Goal: Task Accomplishment & Management: Use online tool/utility

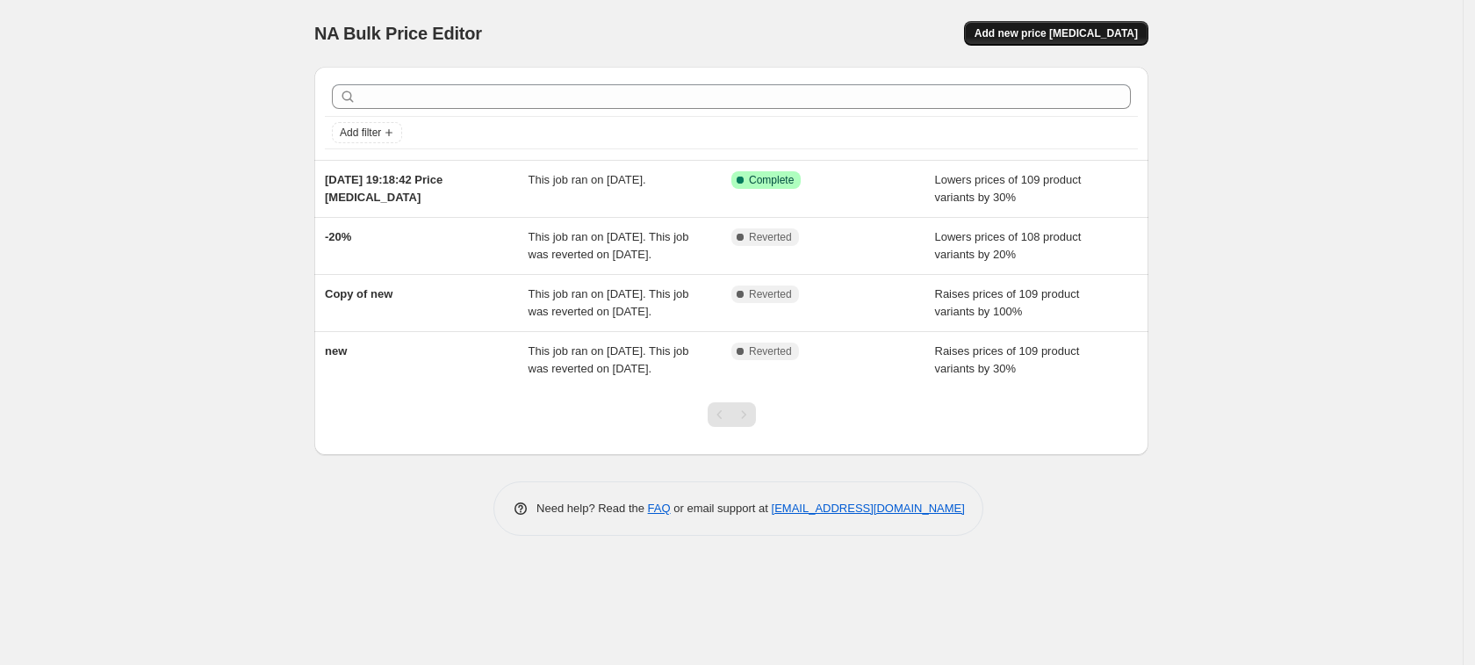
click at [1074, 32] on span "Add new price [MEDICAL_DATA]" at bounding box center [1056, 33] width 163 height 14
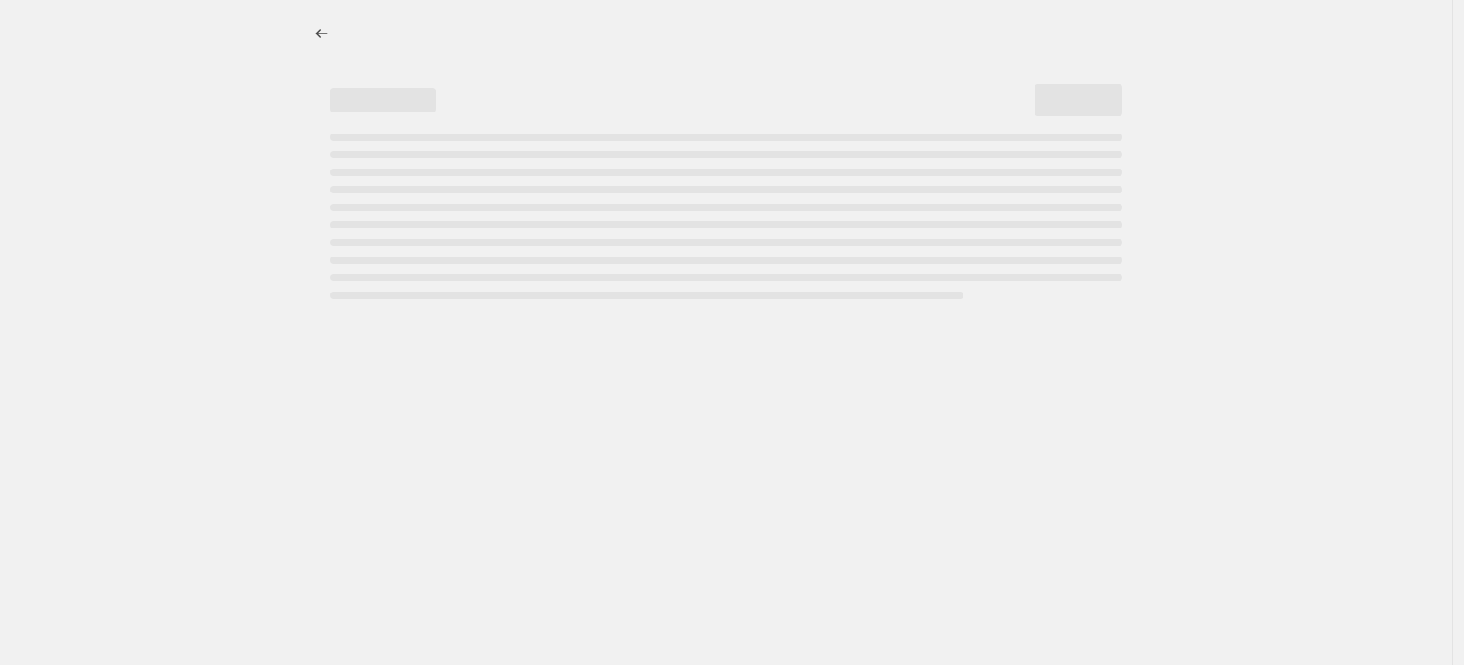
select select "percentage"
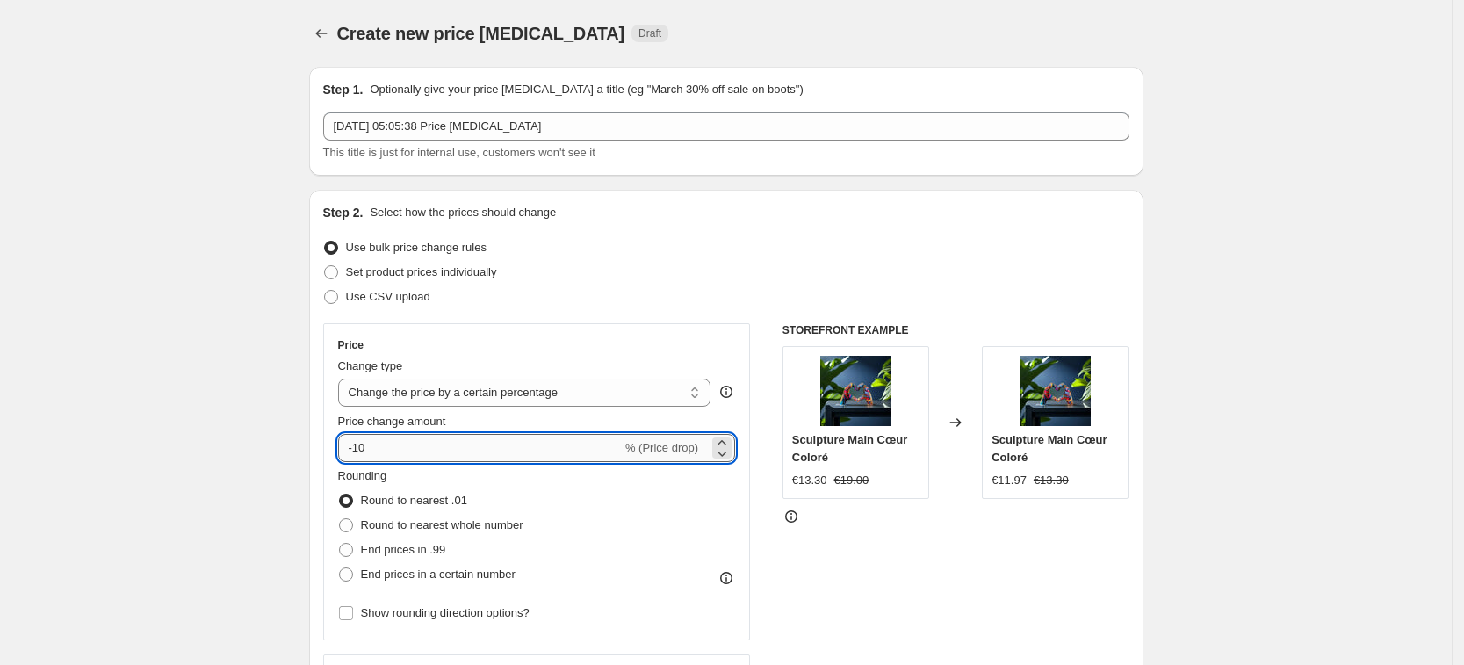
click at [595, 444] on input "-10" at bounding box center [480, 448] width 284 height 28
type input "-1"
type input "-33"
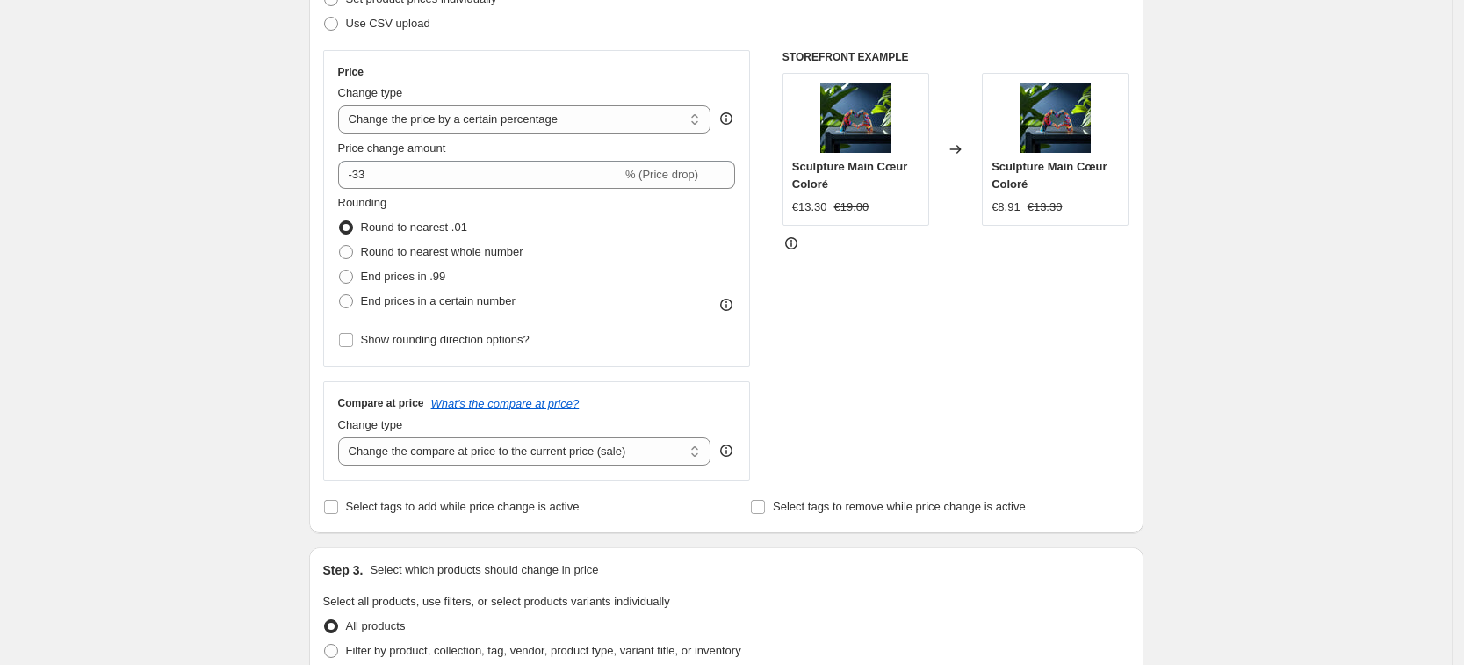
scroll to position [286, 0]
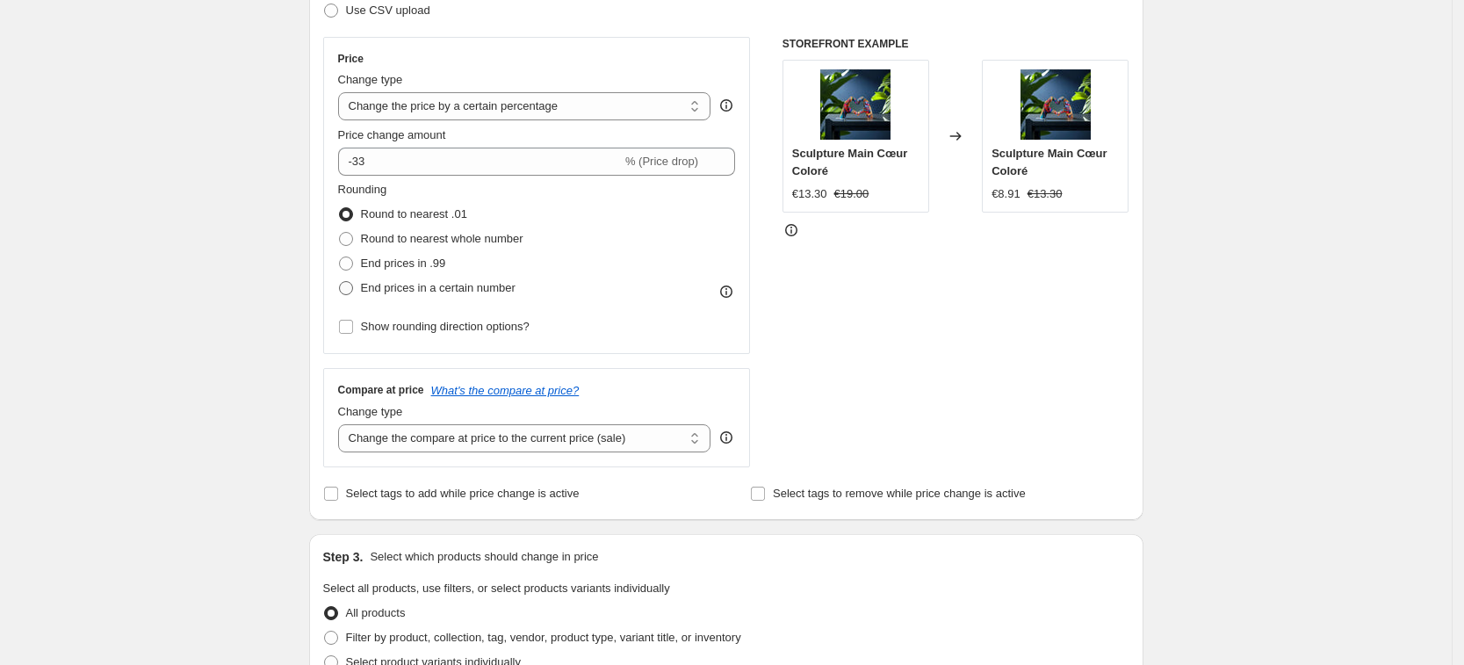
click at [353, 283] on span at bounding box center [346, 288] width 14 height 14
click at [340, 282] on input "End prices in a certain number" at bounding box center [339, 281] width 1 height 1
radio input "true"
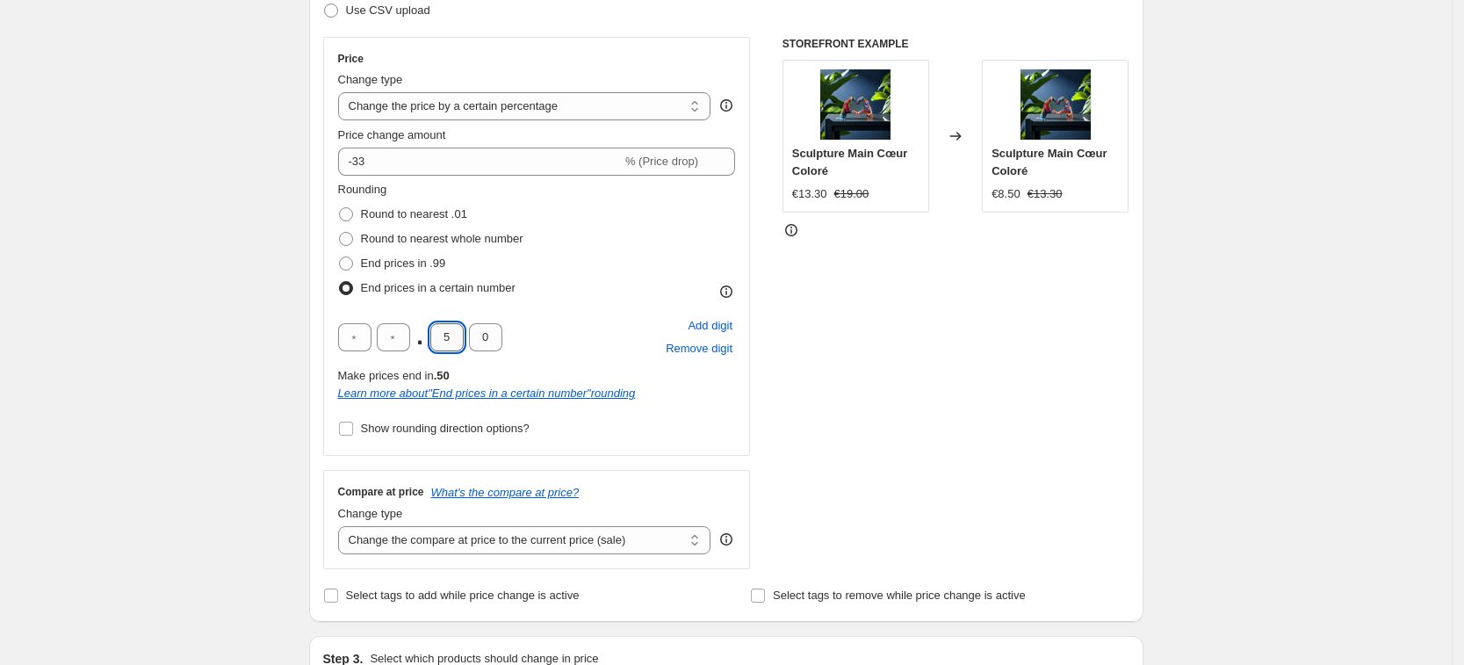
click at [459, 340] on input "5" at bounding box center [446, 337] width 33 height 28
type input "9"
click at [253, 396] on div "Create new price [MEDICAL_DATA]. This page is ready Create new price [MEDICAL_D…" at bounding box center [726, 645] width 1452 height 1863
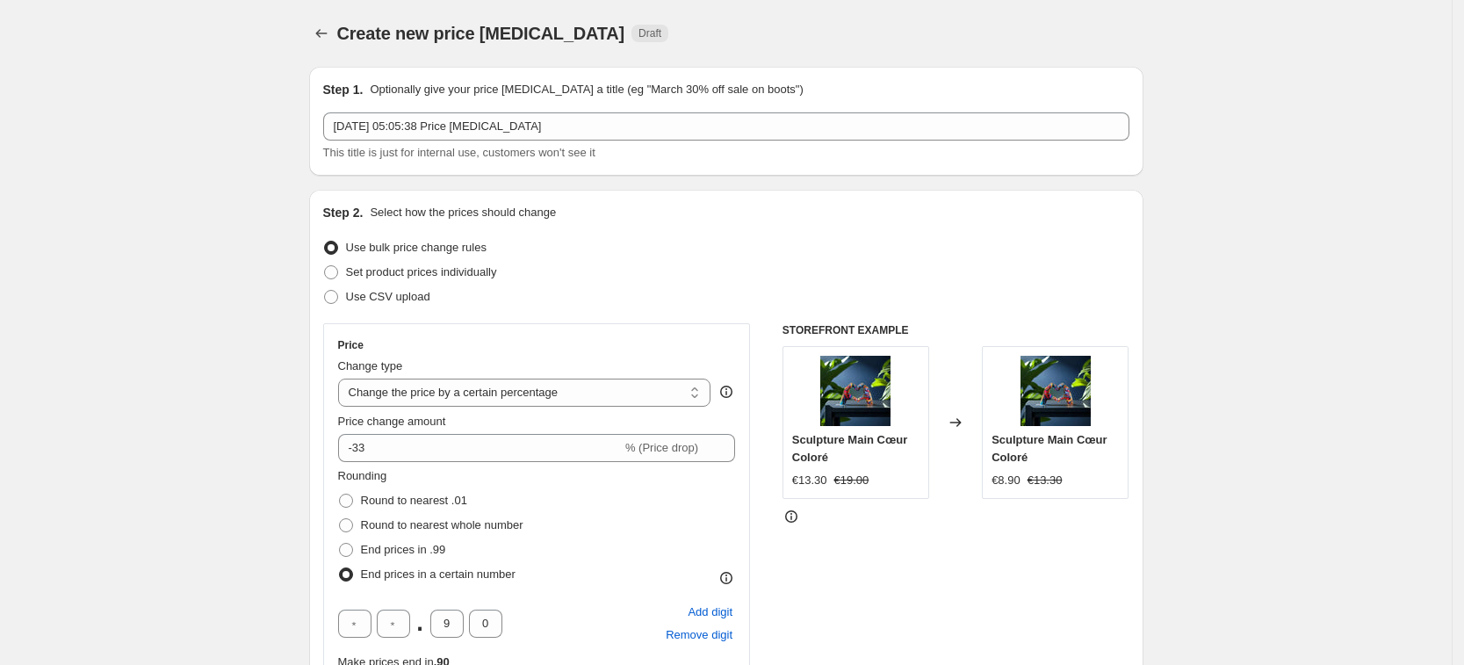
scroll to position [1199, 0]
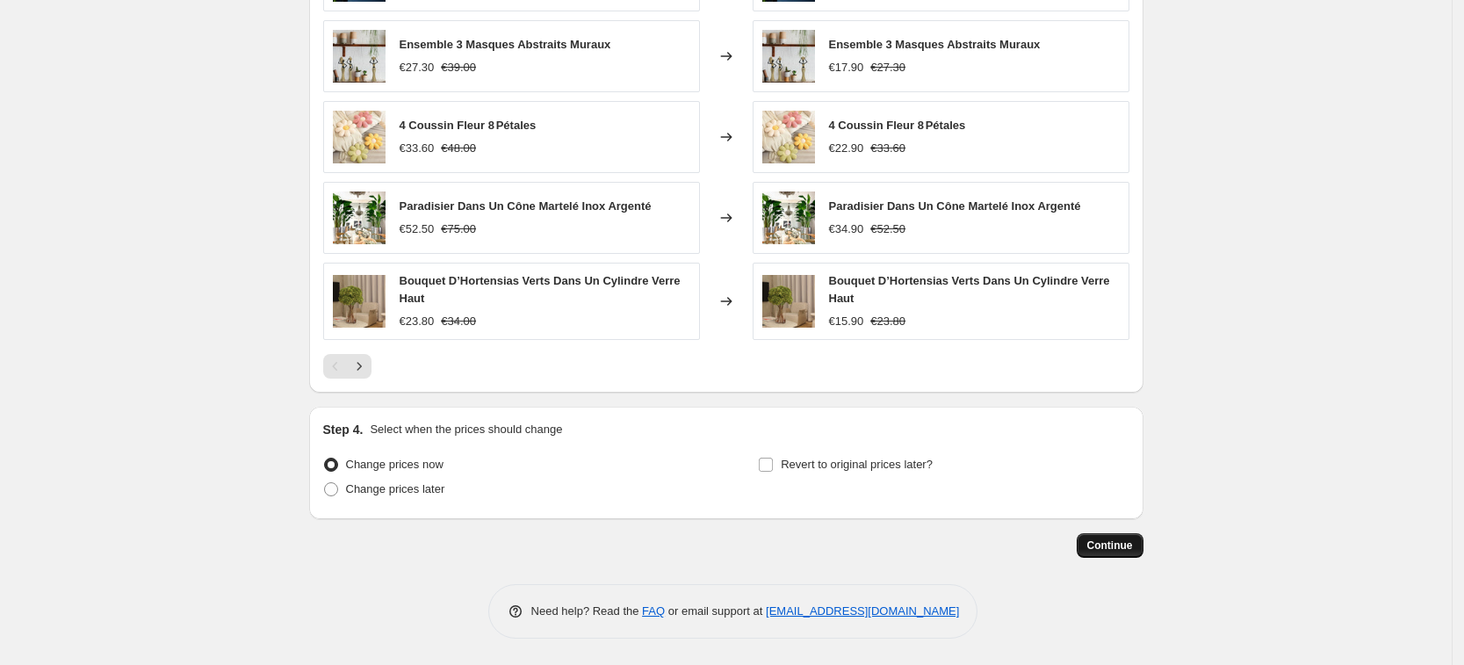
click at [1123, 541] on span "Continue" at bounding box center [1110, 545] width 46 height 14
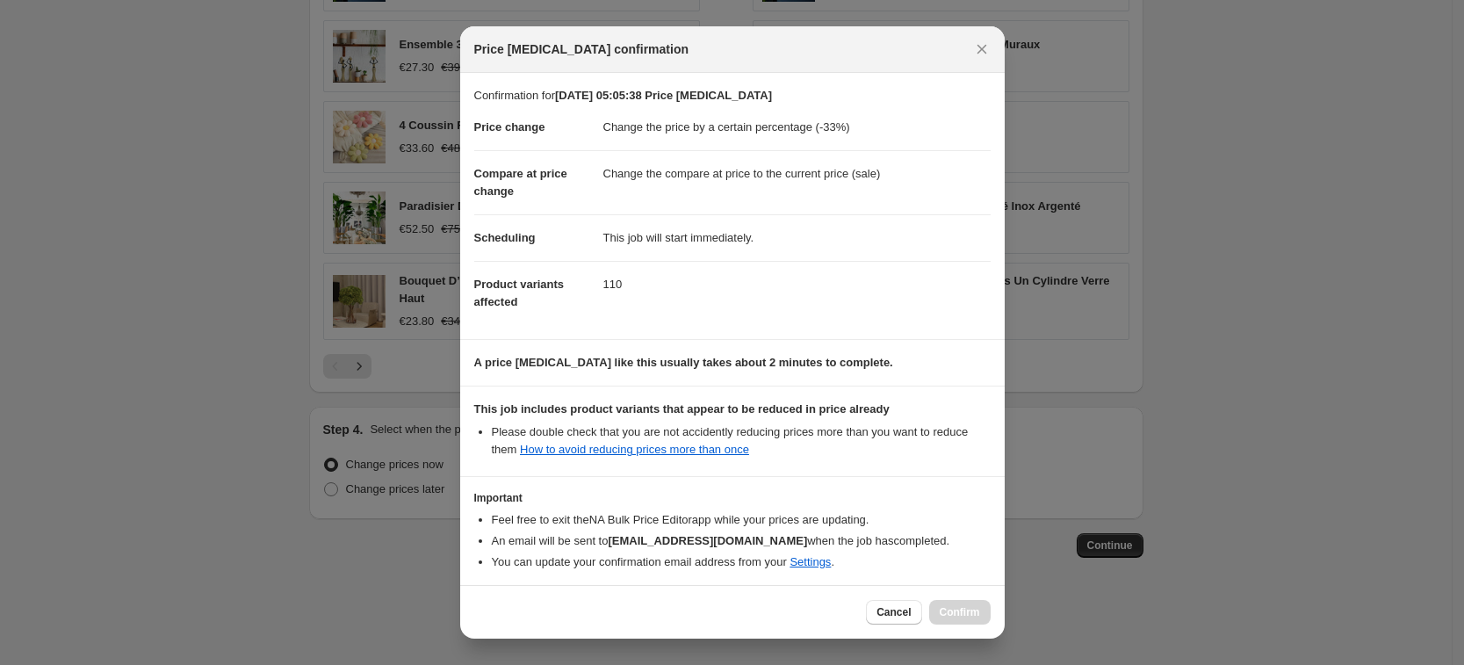
scroll to position [75, 0]
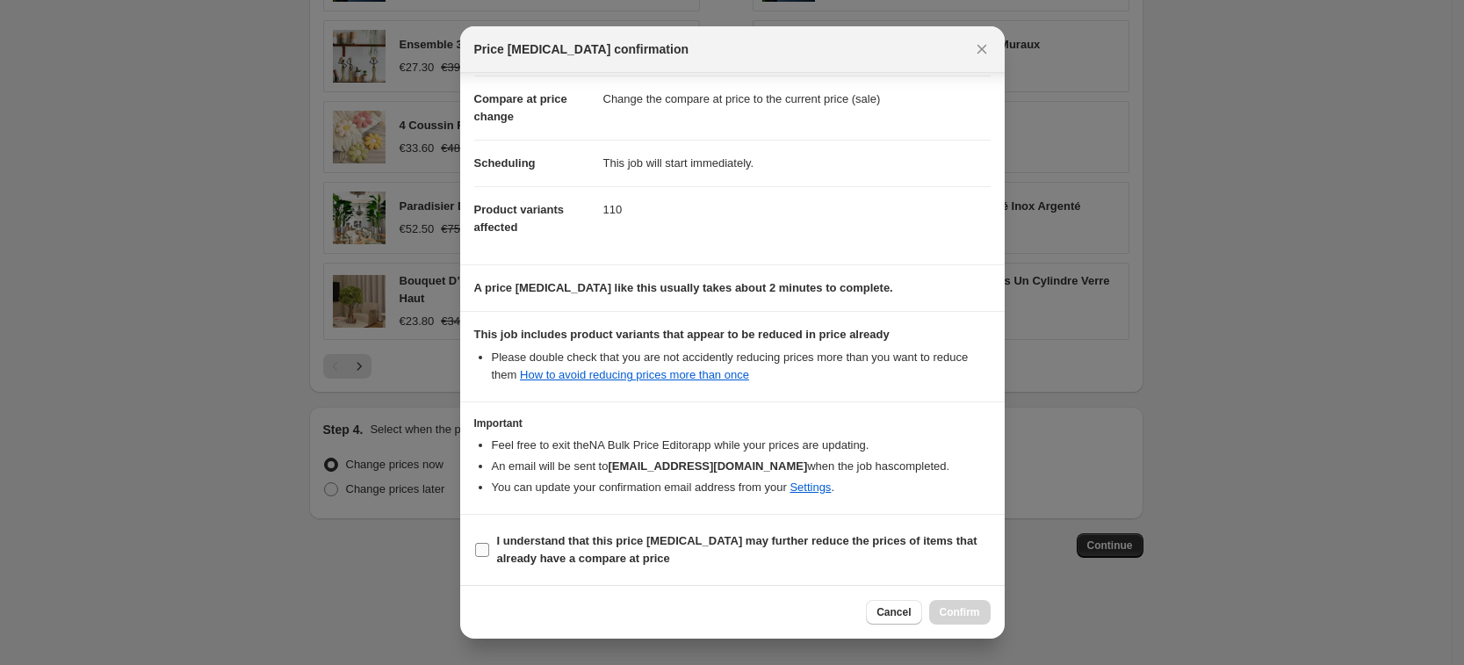
click at [483, 551] on input "I understand that this price [MEDICAL_DATA] may further reduce the prices of it…" at bounding box center [482, 550] width 14 height 14
checkbox input "true"
click at [959, 615] on span "Confirm" at bounding box center [960, 612] width 40 height 14
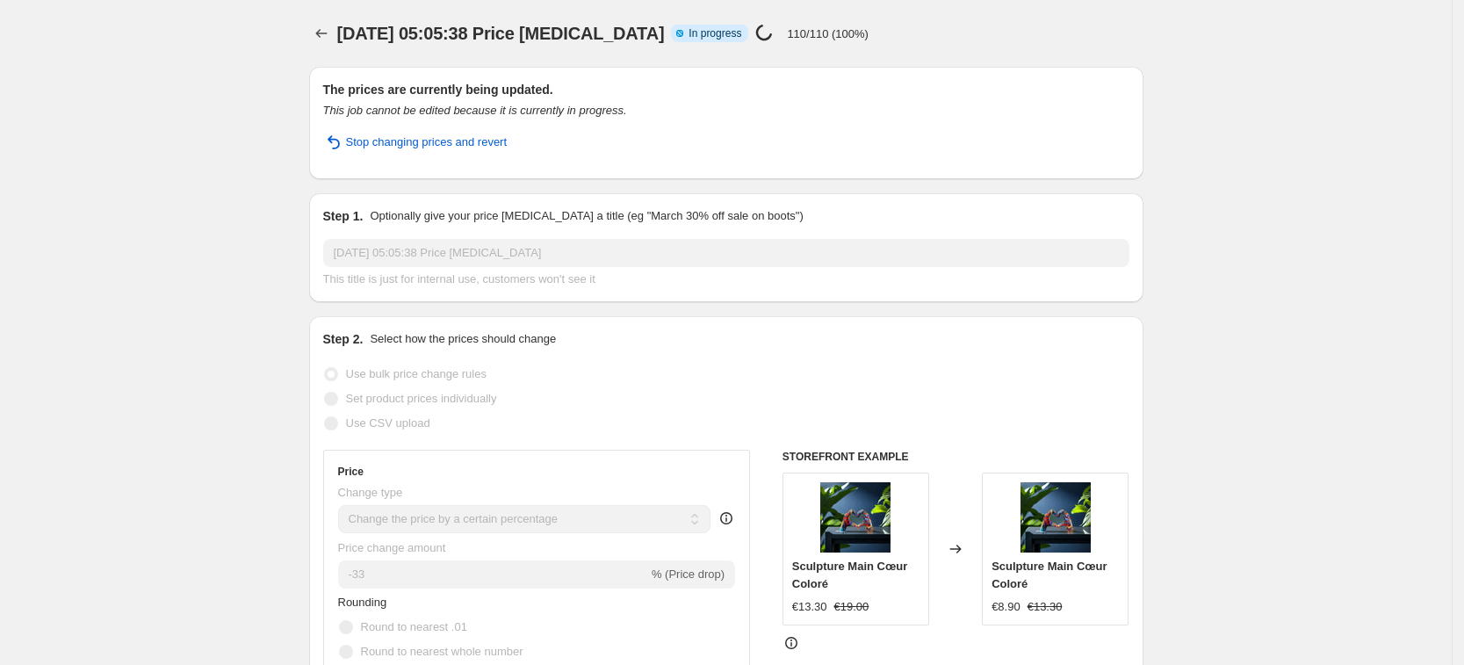
select select "percentage"
